Goal: Navigation & Orientation: Go to known website

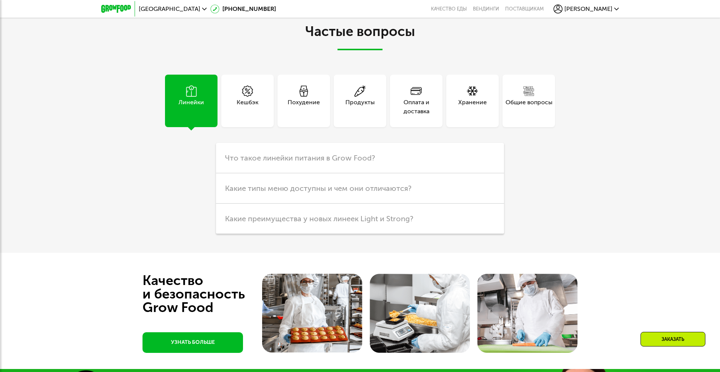
scroll to position [2258, 0]
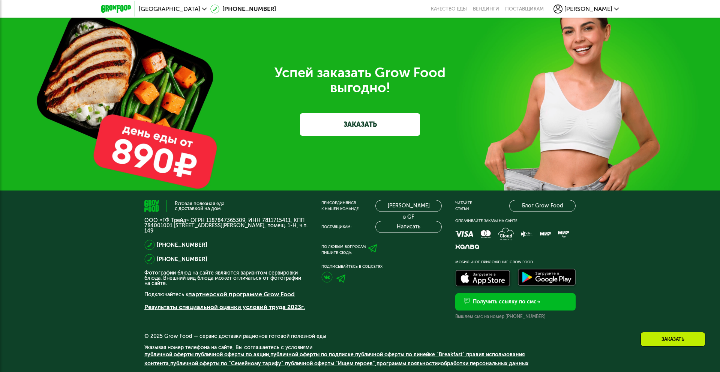
click at [484, 281] on img at bounding box center [482, 278] width 59 height 21
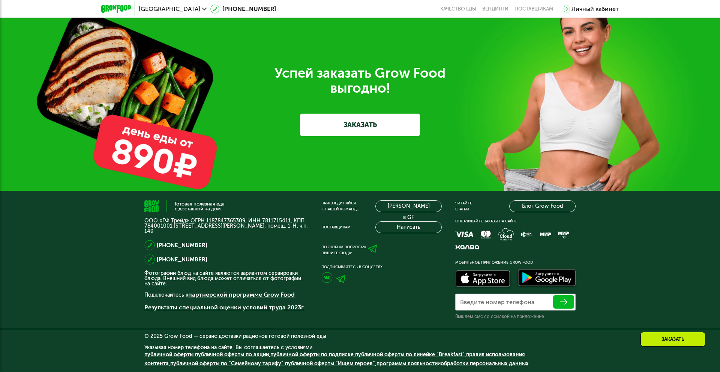
click at [484, 277] on img at bounding box center [482, 279] width 59 height 21
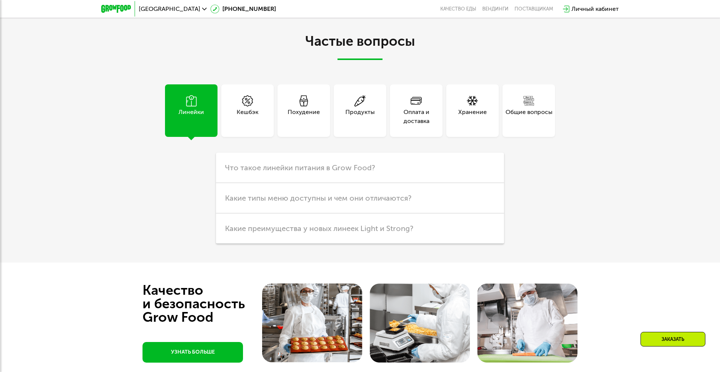
scroll to position [2331, 0]
